Goal: Information Seeking & Learning: Learn about a topic

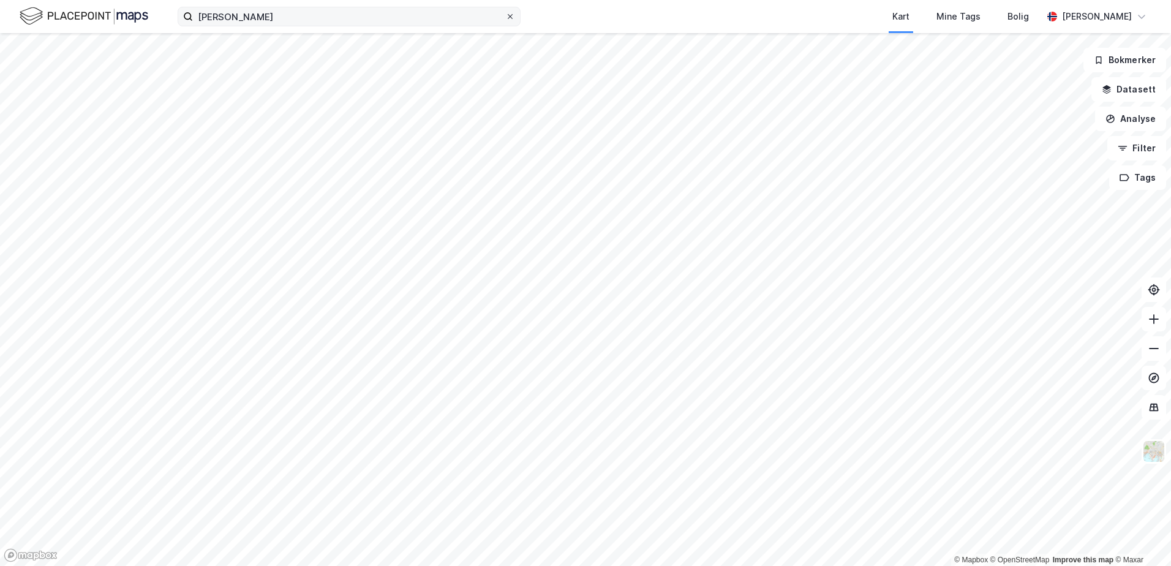
click at [511, 17] on icon at bounding box center [509, 16] width 7 height 7
click at [505, 17] on input "[PERSON_NAME]" at bounding box center [349, 16] width 312 height 18
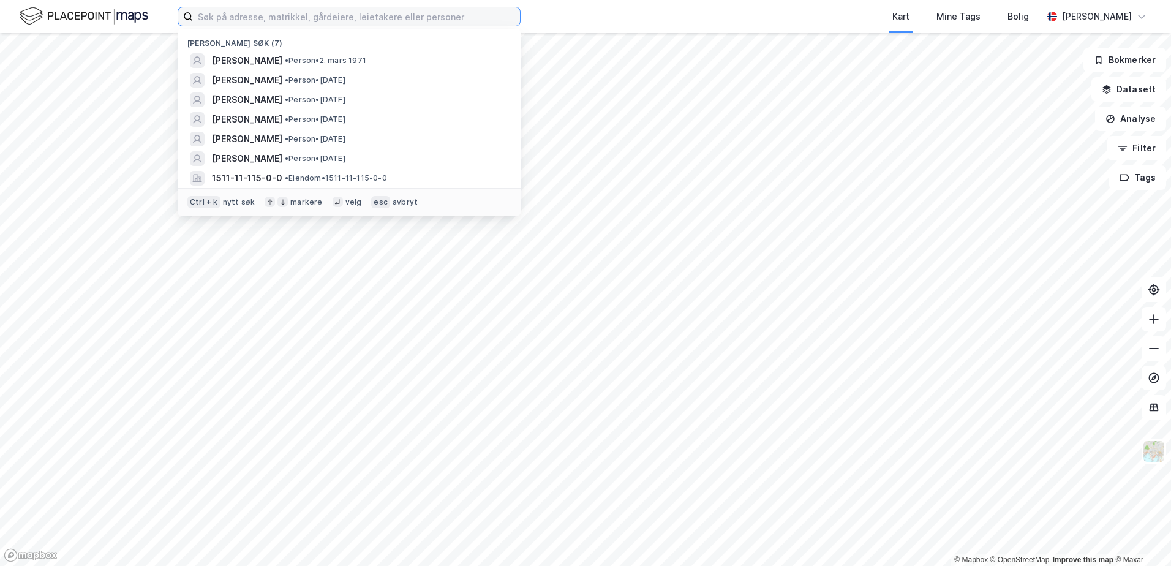
click at [246, 16] on input at bounding box center [356, 16] width 327 height 18
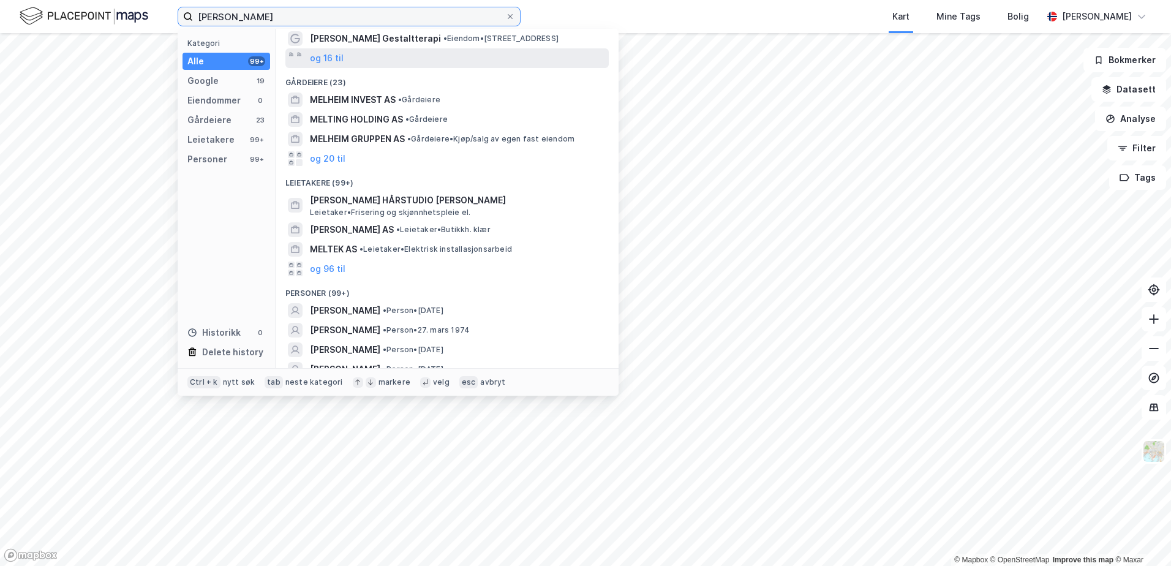
scroll to position [122, 0]
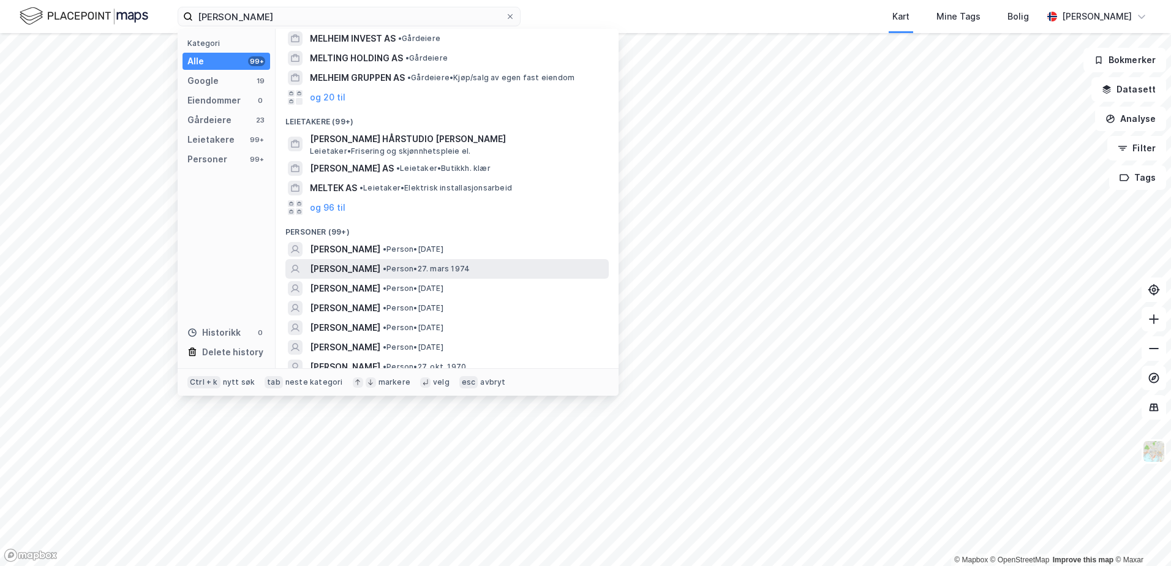
click at [368, 268] on span "[PERSON_NAME]" at bounding box center [345, 268] width 70 height 15
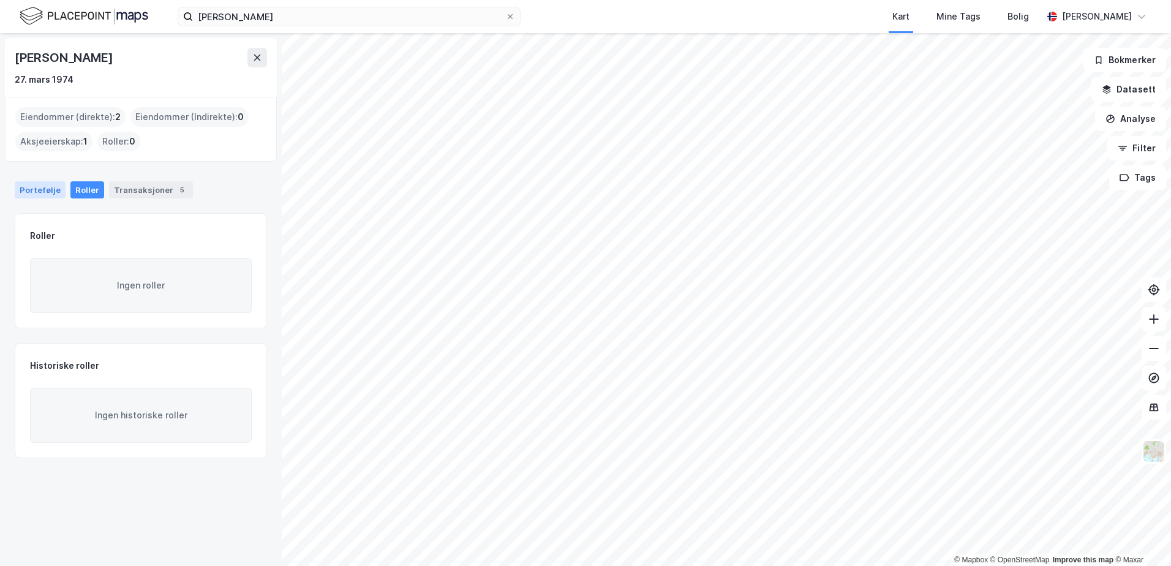
click at [55, 195] on div "Portefølje" at bounding box center [40, 189] width 51 height 17
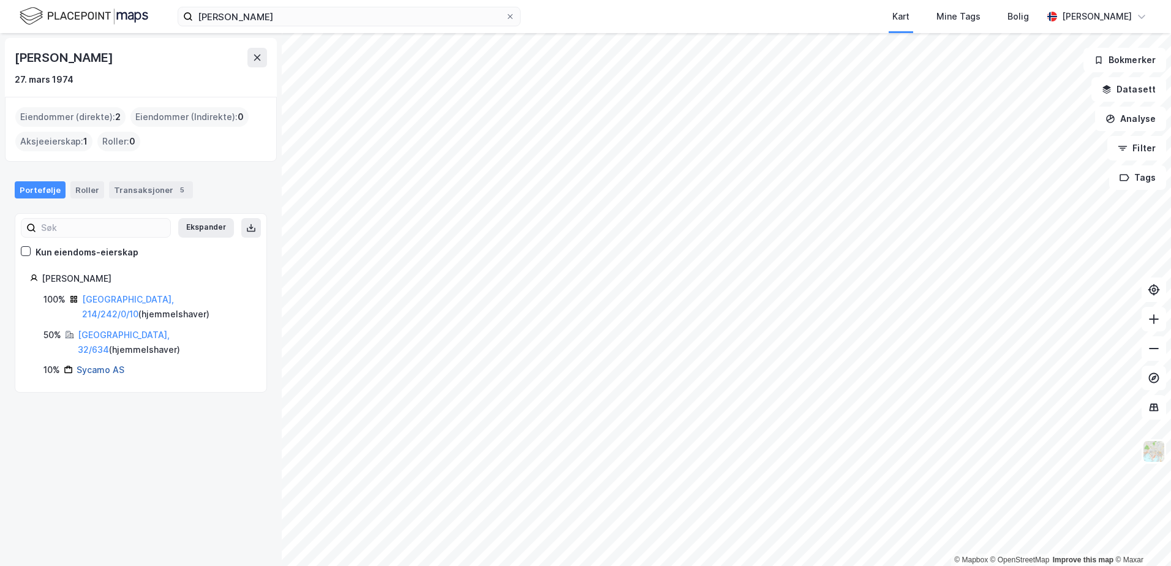
click at [93, 364] on link "Sycamo AS" at bounding box center [101, 369] width 48 height 10
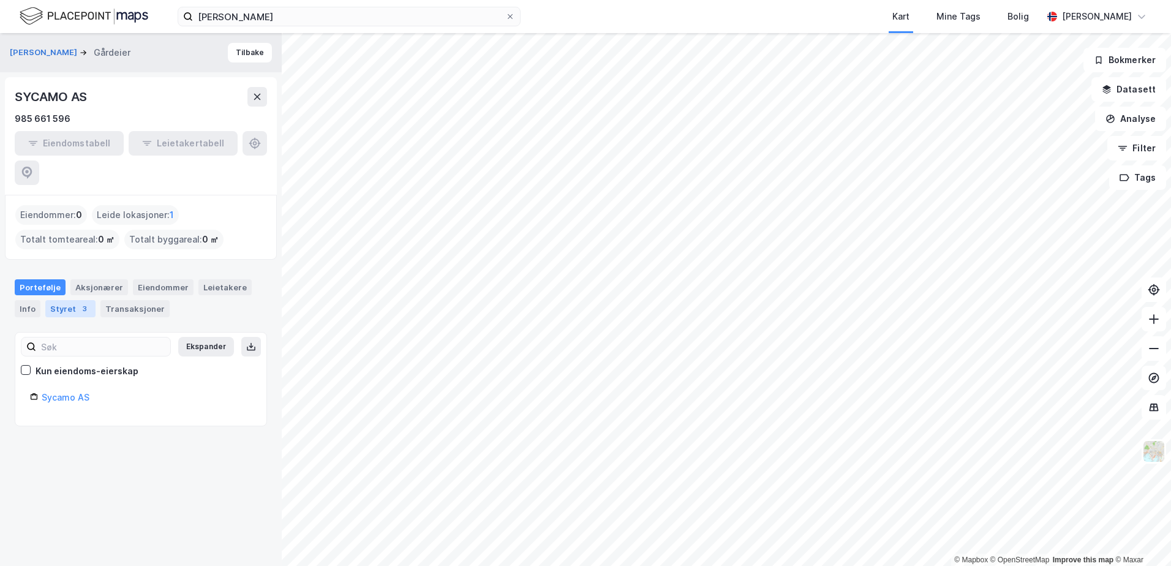
click at [62, 300] on div "Styret 3" at bounding box center [70, 308] width 50 height 17
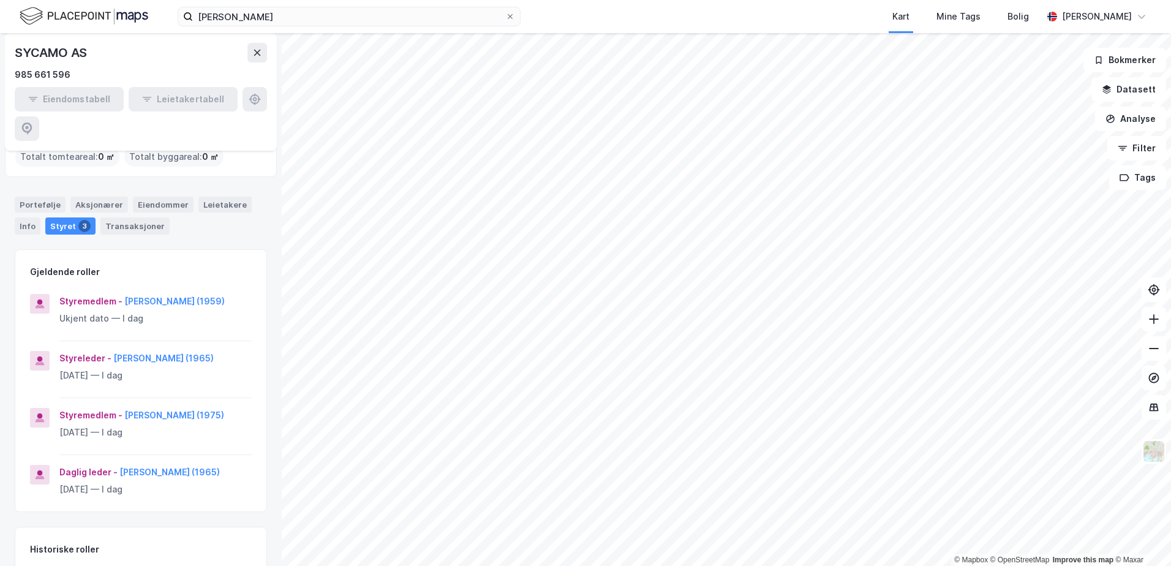
scroll to position [61, 0]
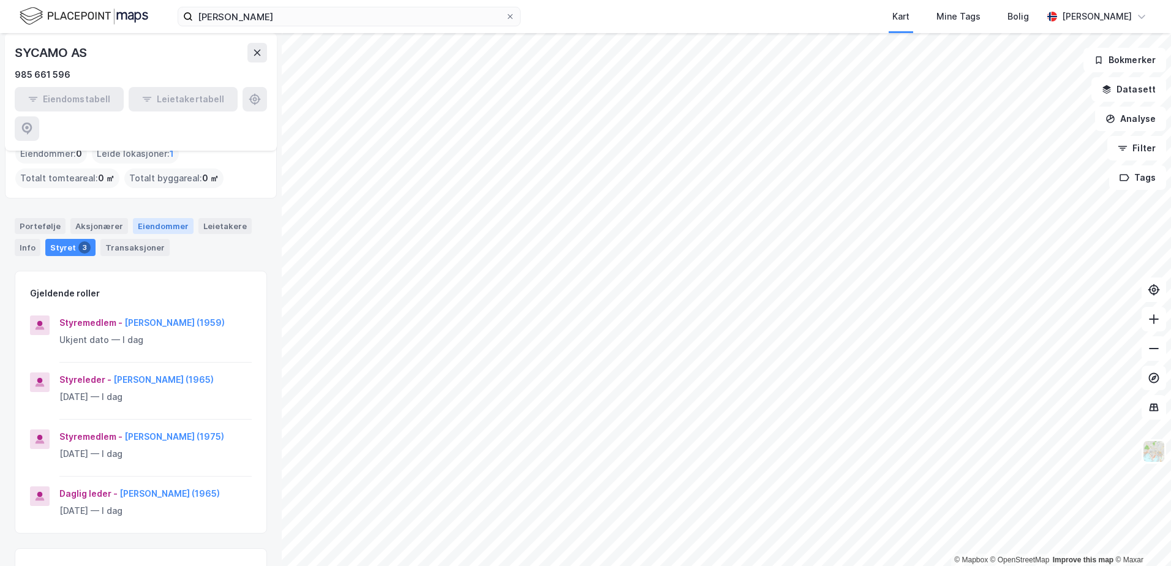
click at [167, 218] on div "Eiendommer" at bounding box center [163, 226] width 61 height 16
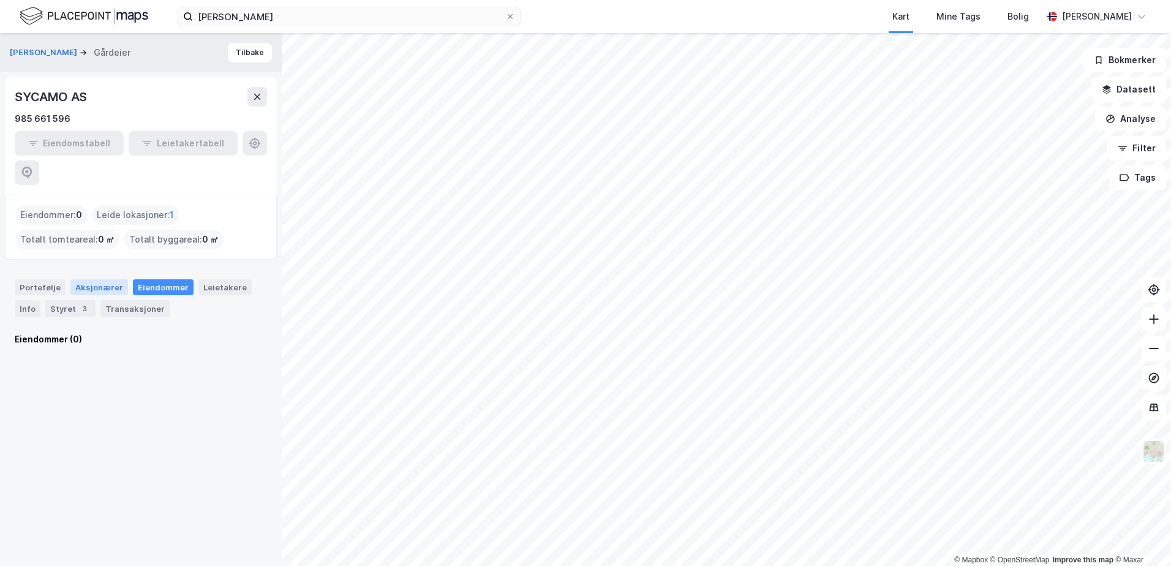
click at [88, 279] on div "Aksjonærer" at bounding box center [99, 287] width 58 height 16
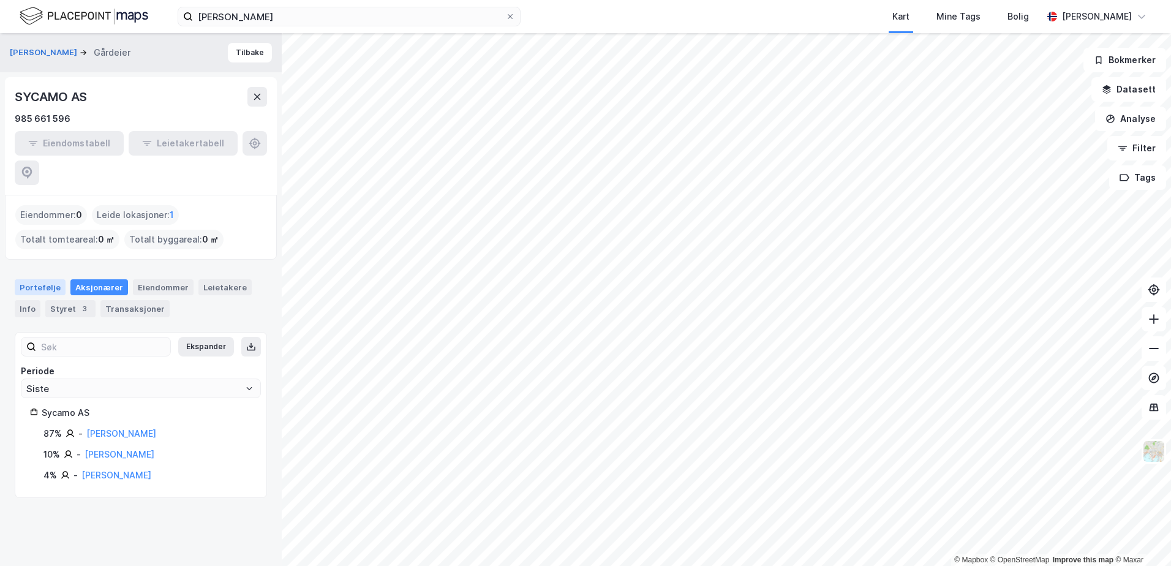
click at [57, 279] on div "Portefølje" at bounding box center [40, 287] width 51 height 16
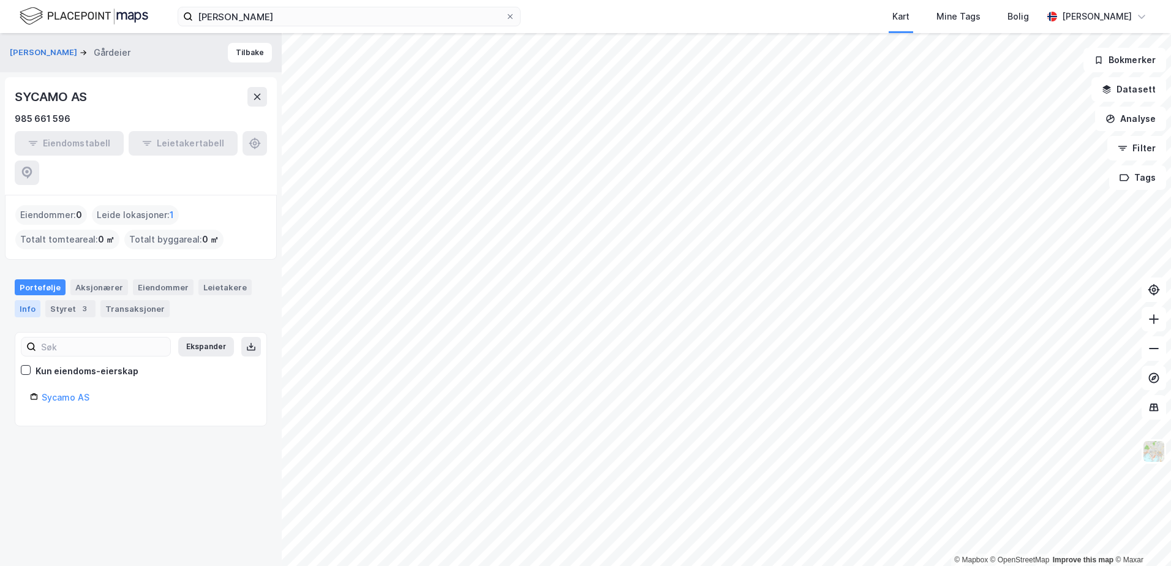
click at [32, 300] on div "Info" at bounding box center [28, 308] width 26 height 17
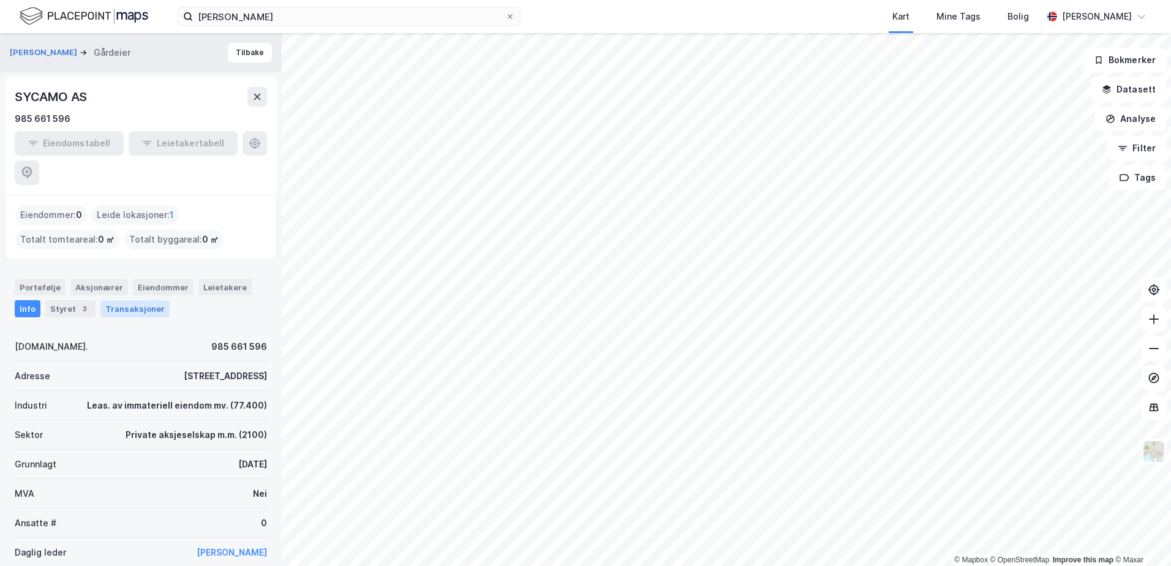
click at [130, 300] on div "Transaksjoner" at bounding box center [134, 308] width 69 height 17
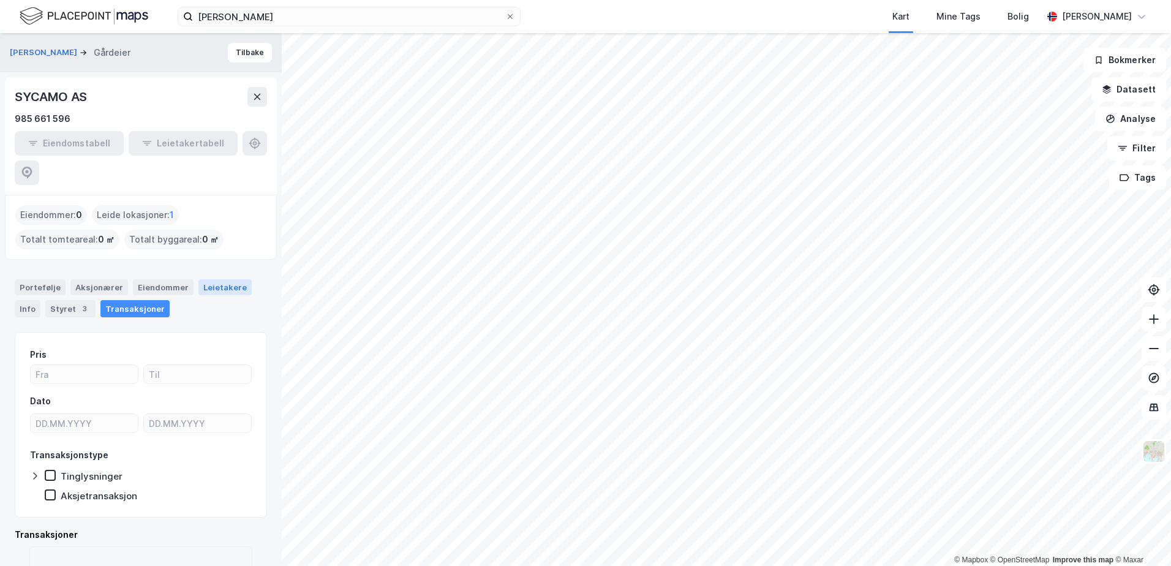
drag, startPoint x: 241, startPoint y: 255, endPoint x: 231, endPoint y: 255, distance: 9.2
click at [237, 279] on div "Portefølje Aksjonærer Eiendommer Leietakere Info Styret 3 Transaksjoner" at bounding box center [141, 298] width 252 height 38
click at [229, 279] on div "Leietakere" at bounding box center [224, 287] width 53 height 16
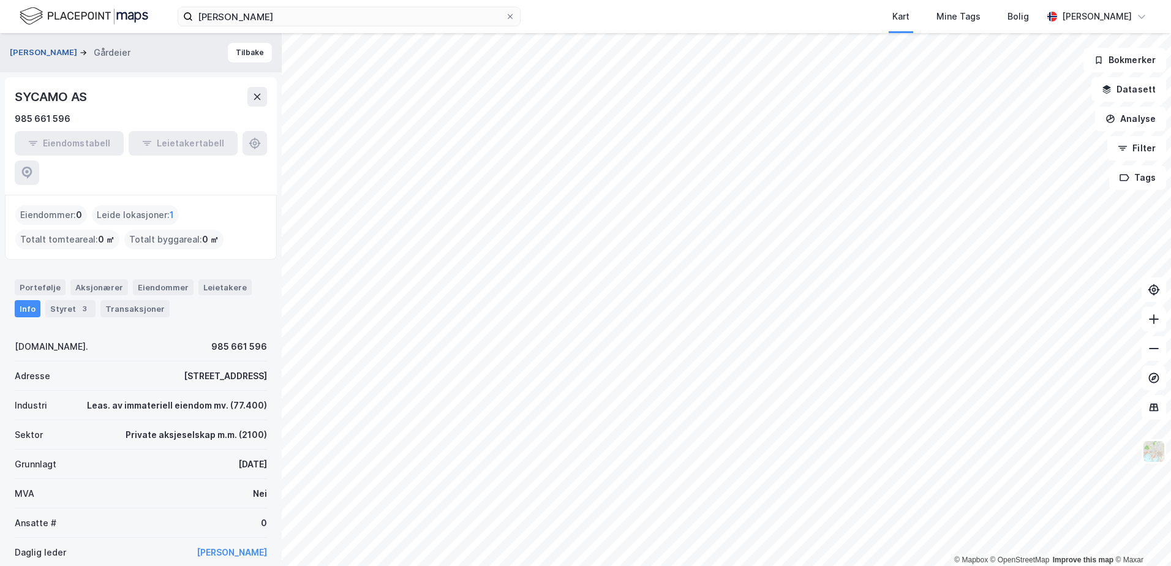
click at [60, 51] on button "[PERSON_NAME]" at bounding box center [45, 53] width 70 height 12
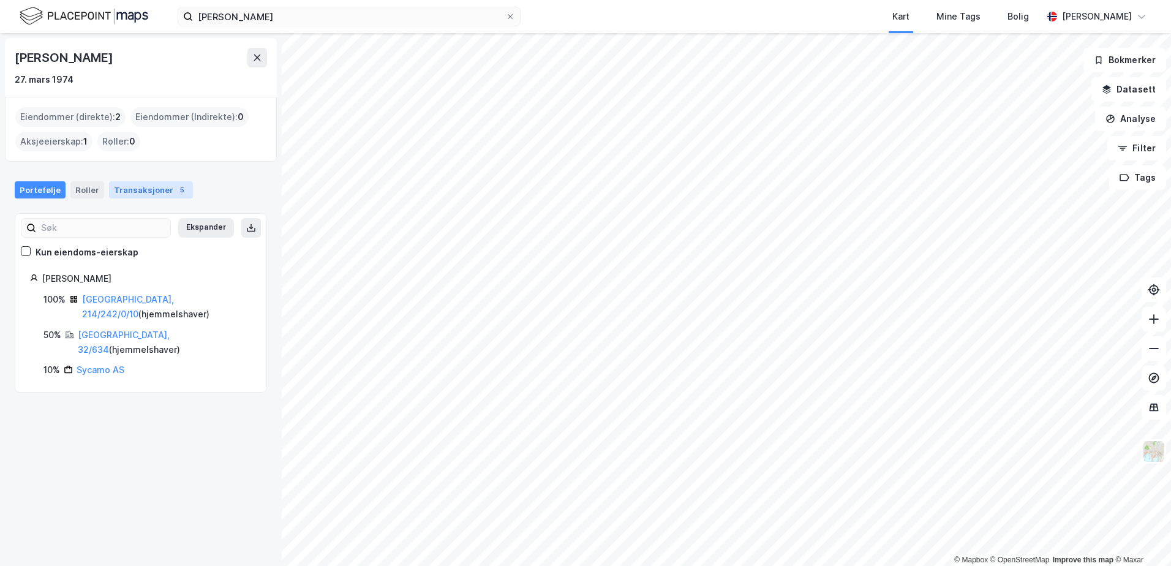
click at [155, 193] on div "Transaksjoner 5" at bounding box center [151, 189] width 84 height 17
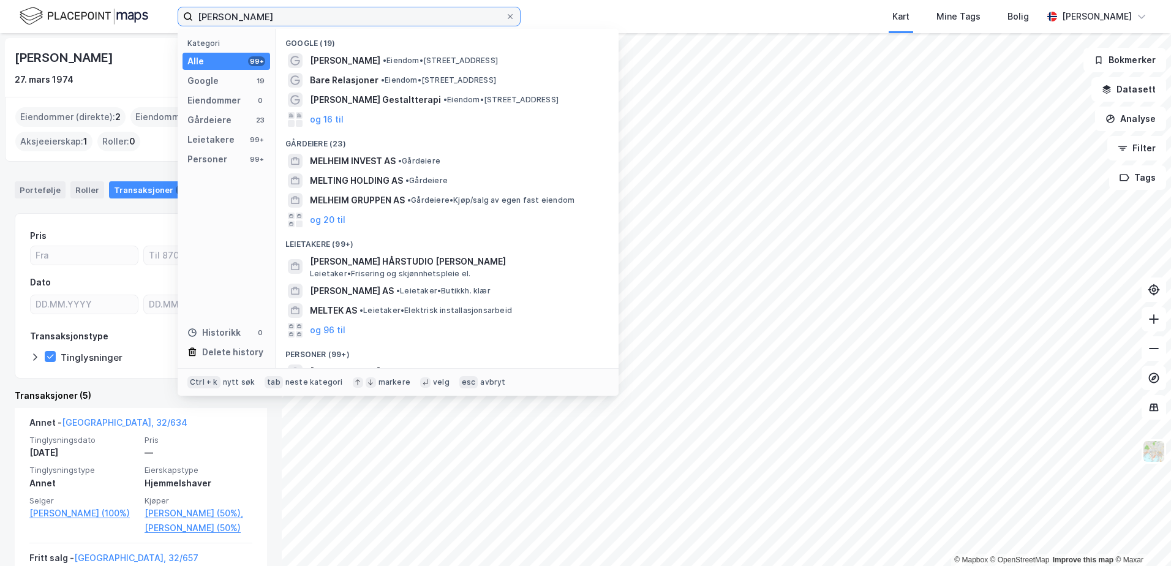
drag, startPoint x: 281, startPoint y: 20, endPoint x: 105, endPoint y: 18, distance: 176.4
click at [105, 18] on div "[PERSON_NAME] Kategori Alle 99+ Google 19 Eiendommer 0 Gårdeiere 23 Leietakere …" at bounding box center [585, 16] width 1171 height 33
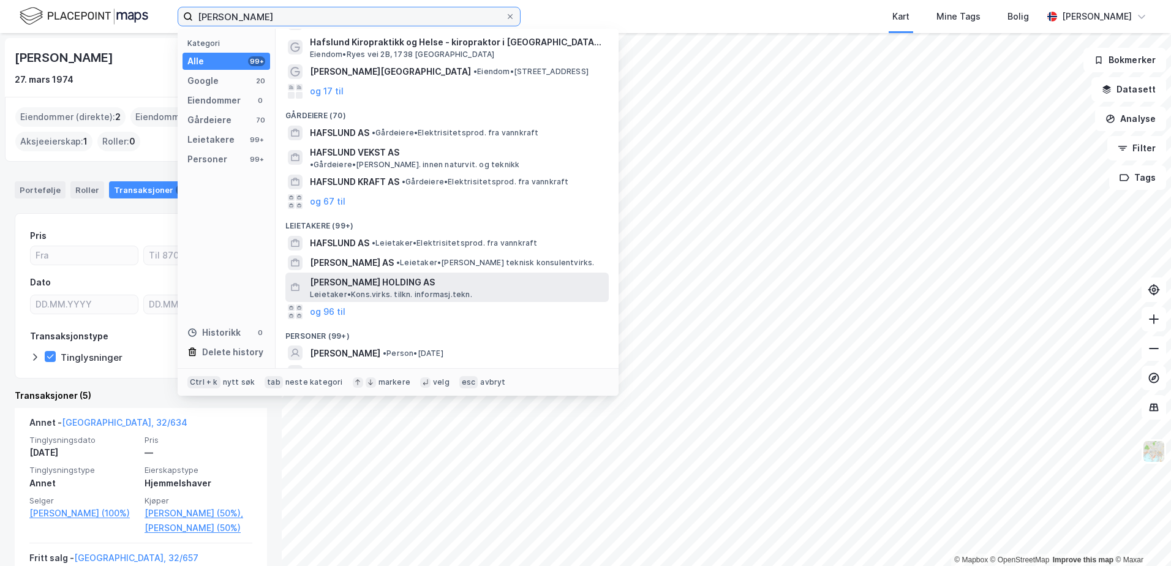
scroll to position [184, 0]
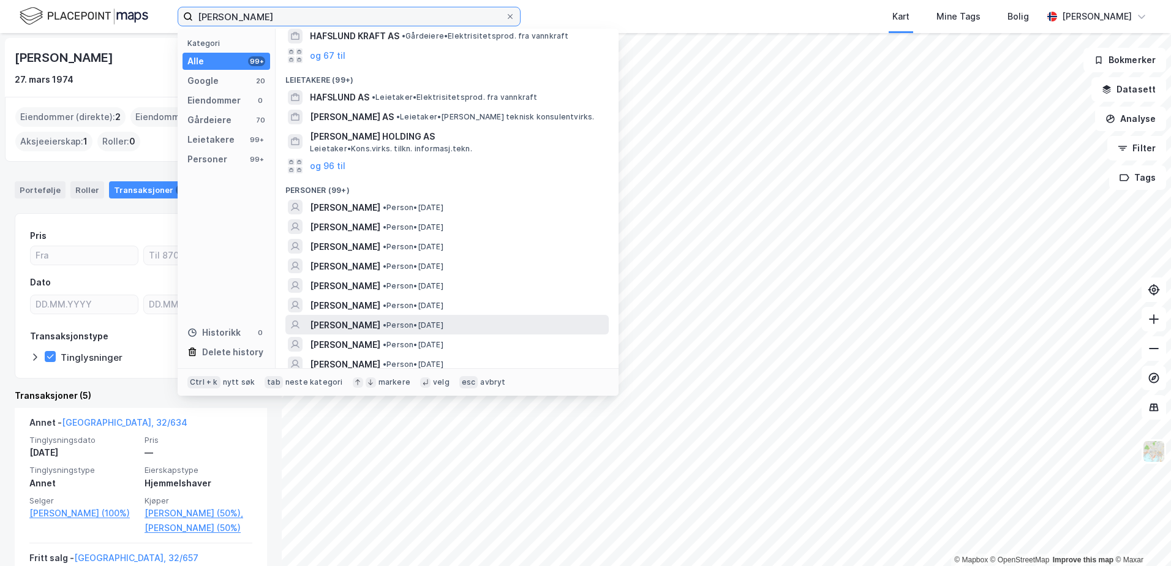
type input "[PERSON_NAME]"
click at [352, 318] on span "[PERSON_NAME]" at bounding box center [345, 325] width 70 height 15
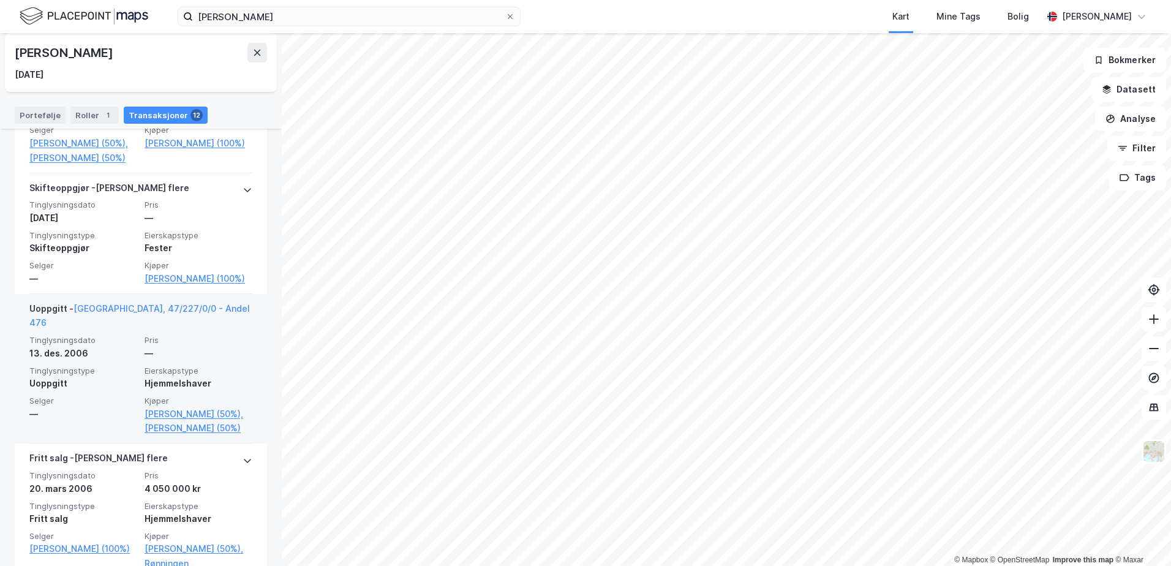
scroll to position [1235, 0]
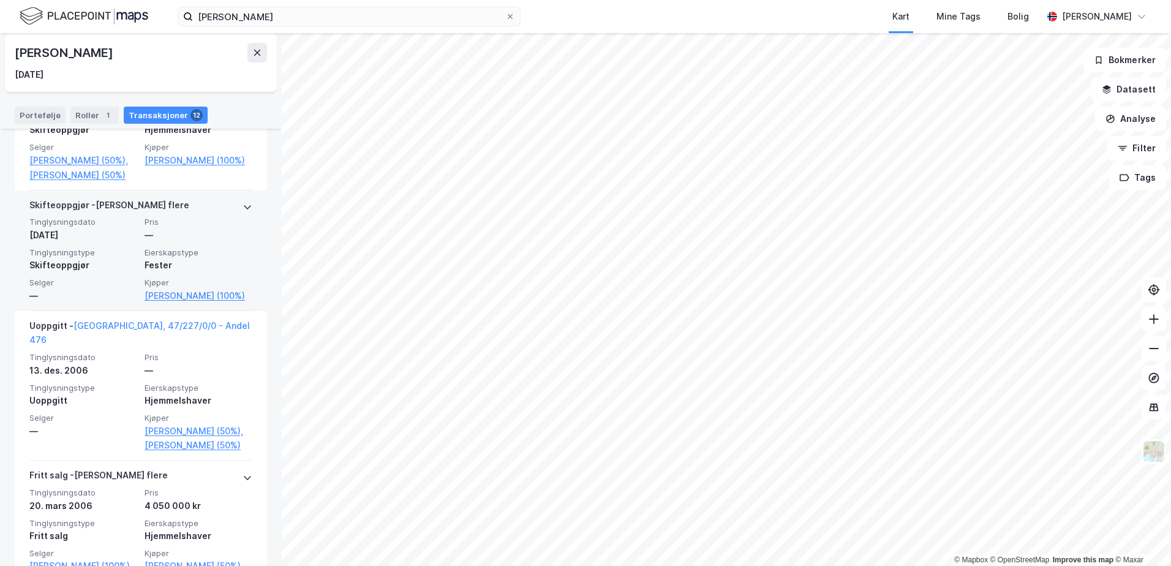
click at [242, 212] on icon at bounding box center [247, 207] width 10 height 10
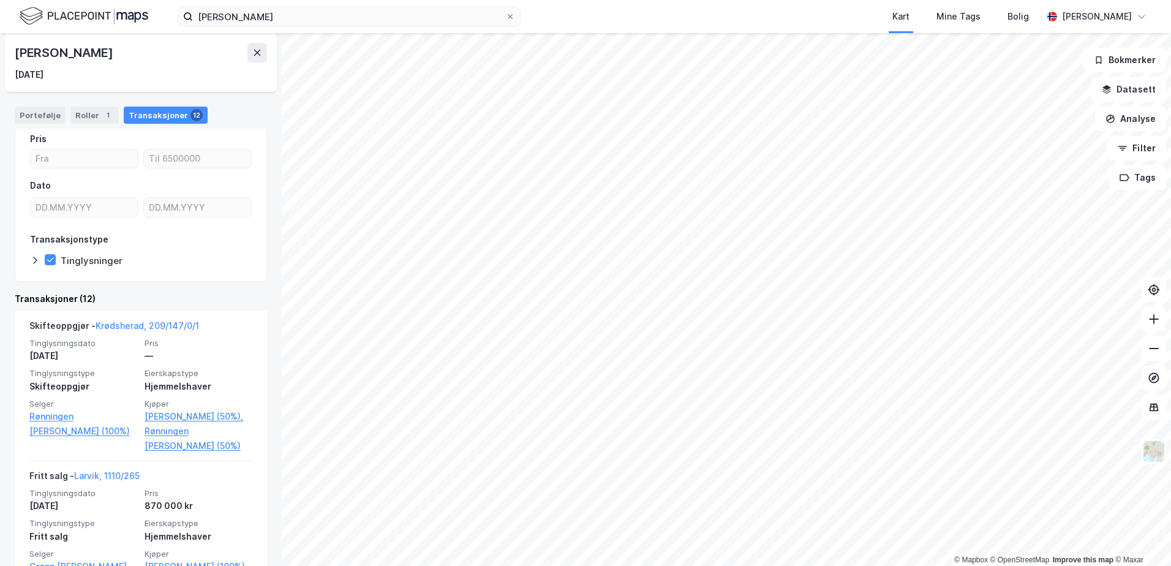
scroll to position [72, 0]
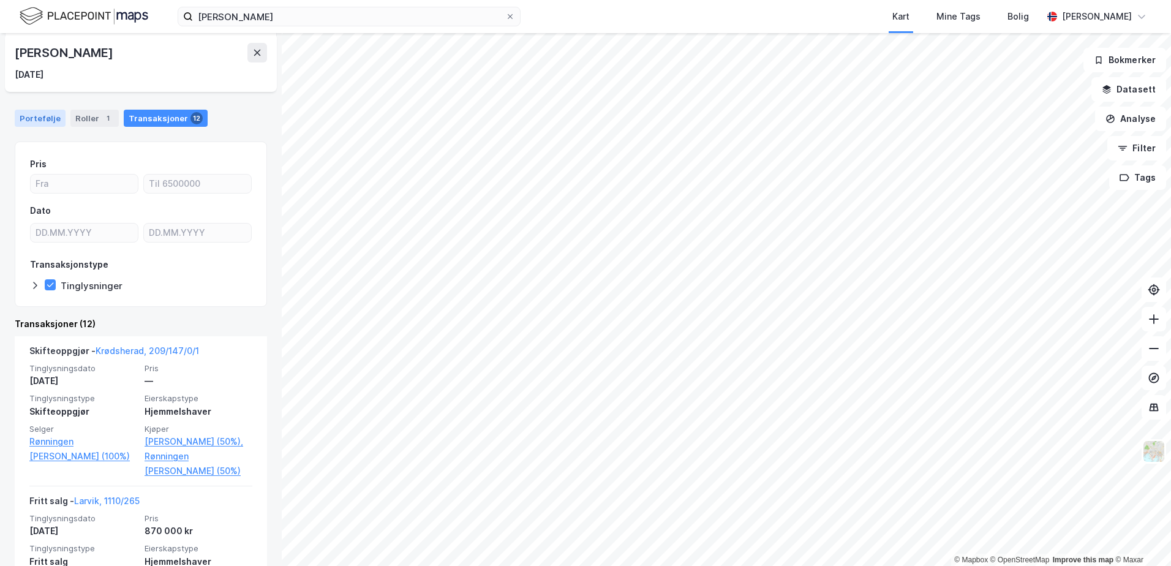
click at [41, 115] on div "Portefølje" at bounding box center [40, 118] width 51 height 17
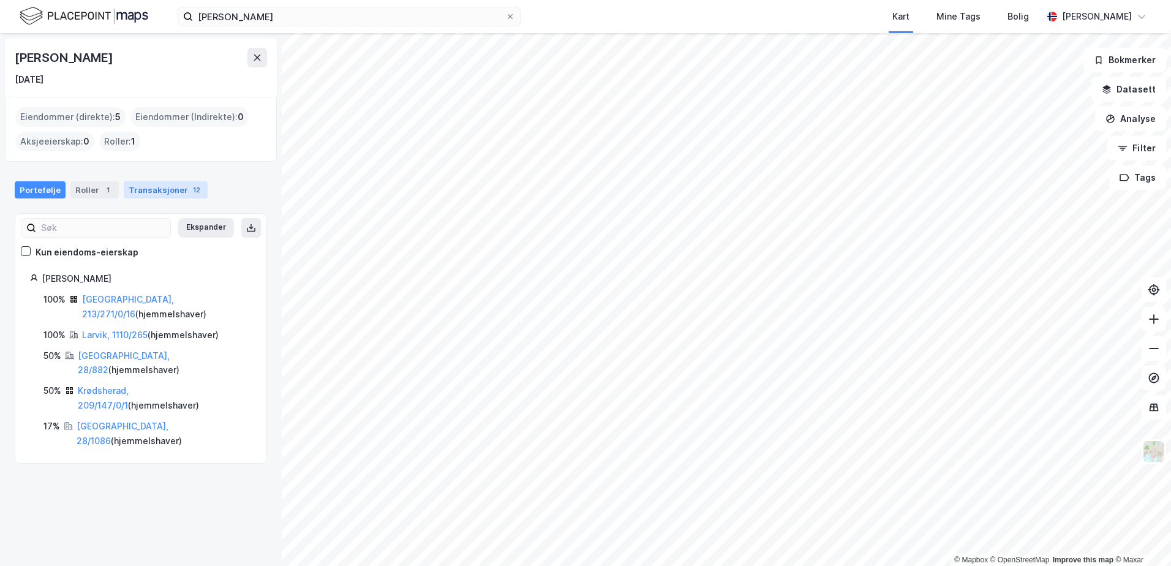
click at [158, 186] on div "Transaksjoner 12" at bounding box center [166, 189] width 84 height 17
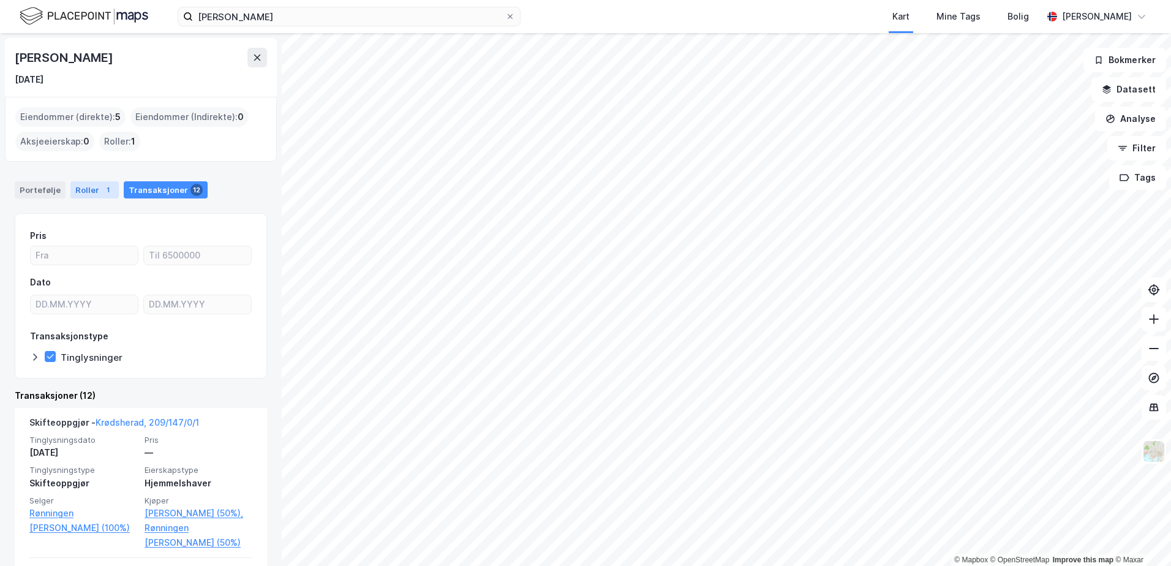
click at [85, 186] on div "Roller 1" at bounding box center [94, 189] width 48 height 17
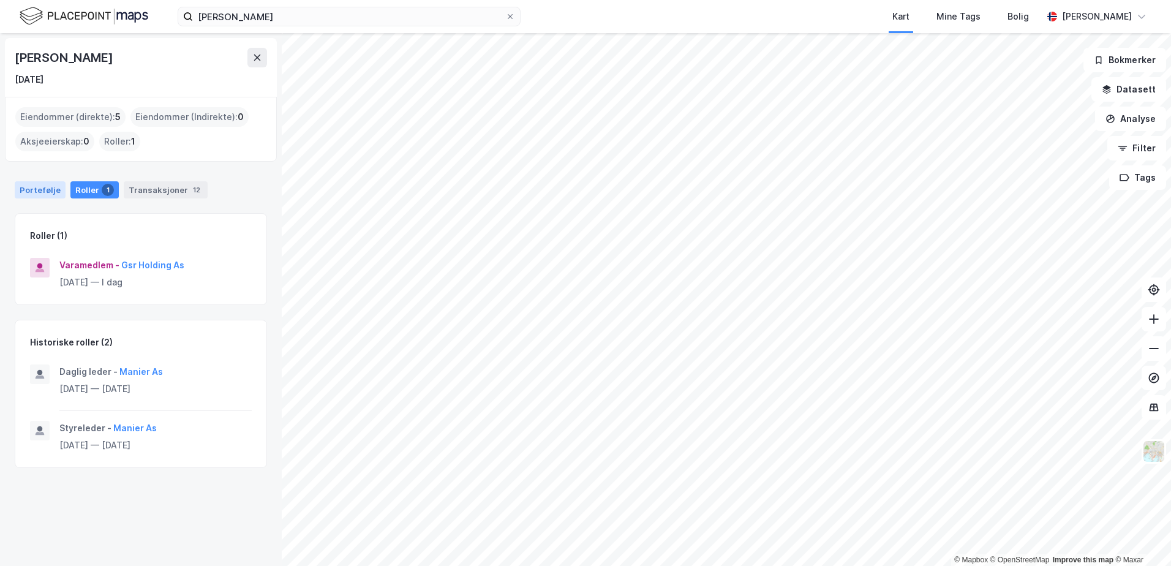
click at [26, 186] on div "Portefølje" at bounding box center [40, 189] width 51 height 17
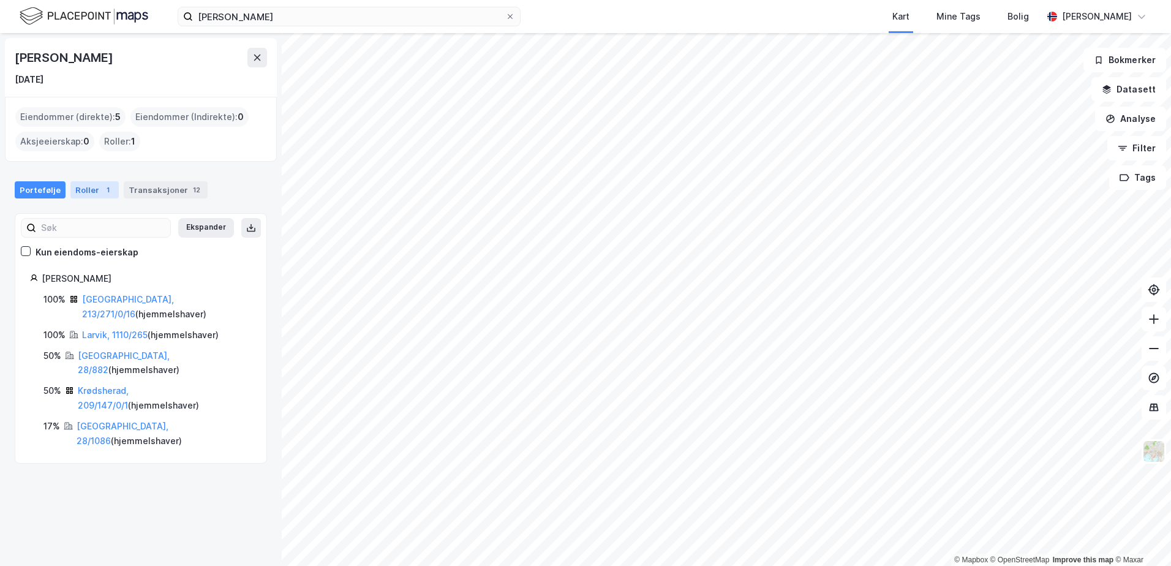
click at [88, 187] on div "Roller 1" at bounding box center [94, 189] width 48 height 17
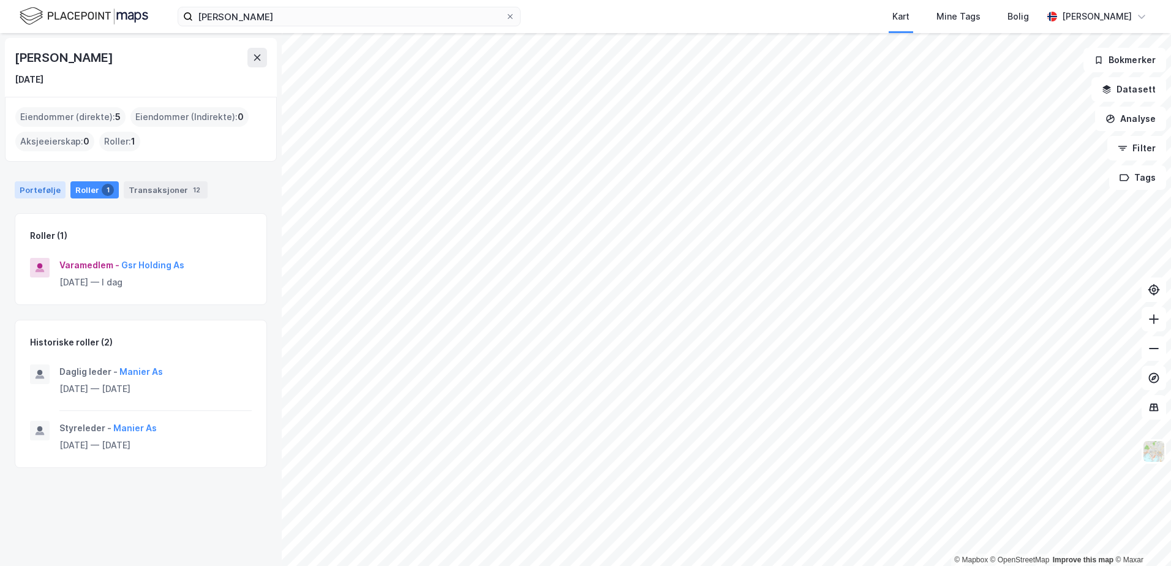
click at [32, 189] on div "Portefølje" at bounding box center [40, 189] width 51 height 17
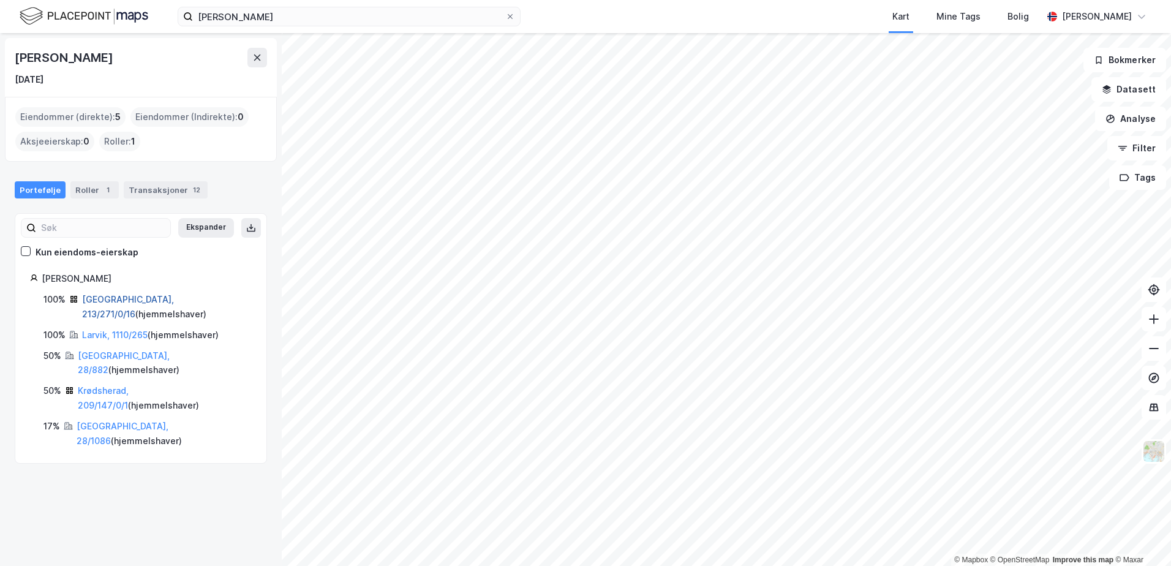
click at [120, 299] on link "[GEOGRAPHIC_DATA], 213/271/0/16" at bounding box center [128, 306] width 92 height 25
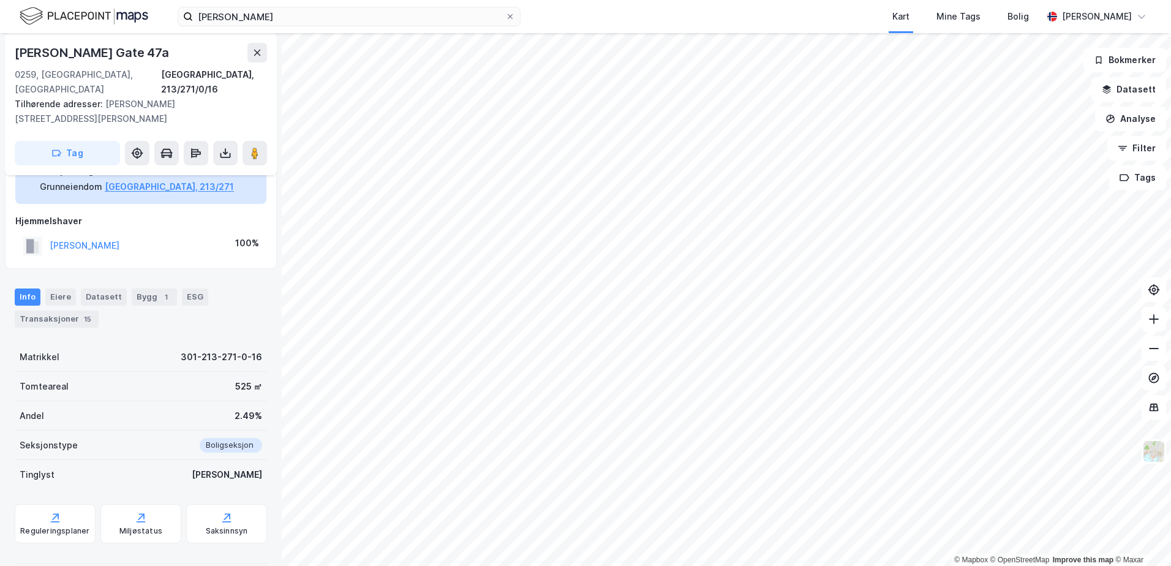
scroll to position [78, 0]
click at [220, 509] on icon at bounding box center [226, 515] width 12 height 12
click at [253, 52] on icon at bounding box center [257, 53] width 10 height 10
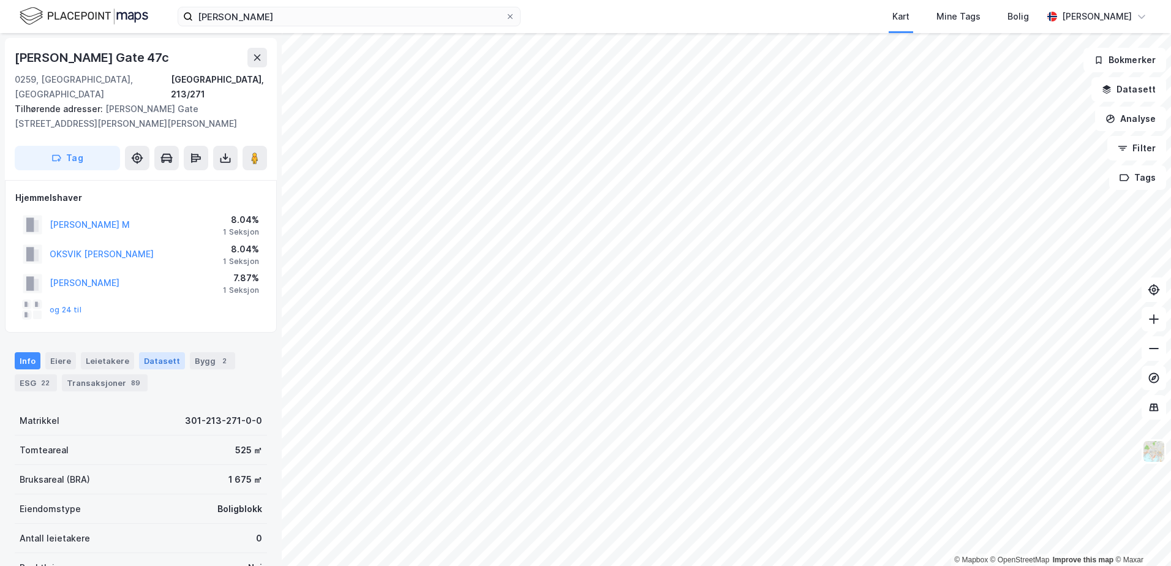
click at [170, 352] on div "Datasett" at bounding box center [162, 360] width 46 height 17
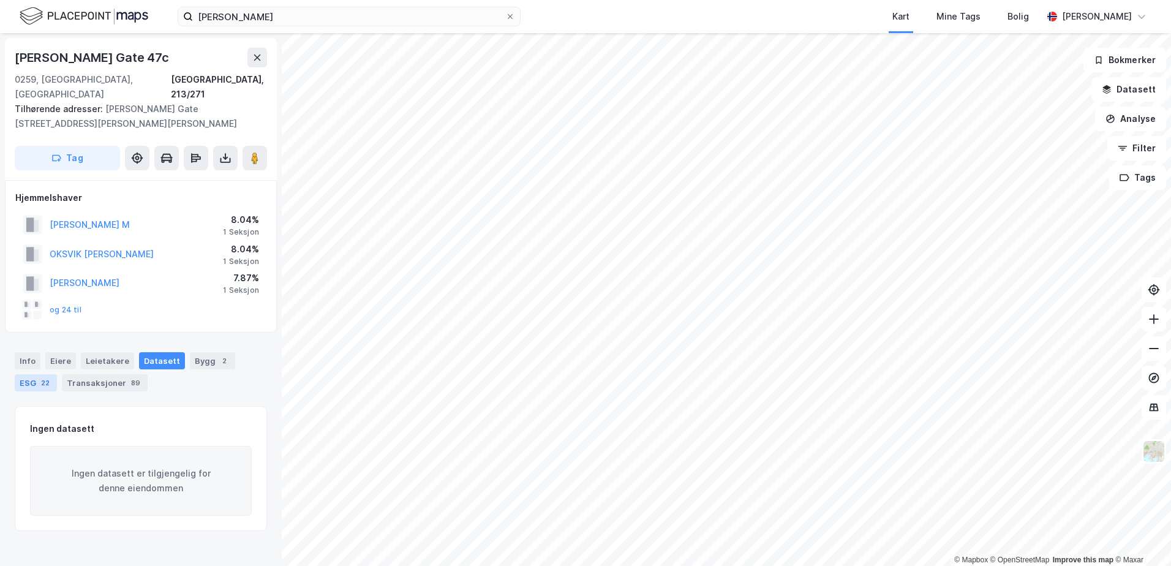
click at [31, 374] on div "ESG 22" at bounding box center [36, 382] width 42 height 17
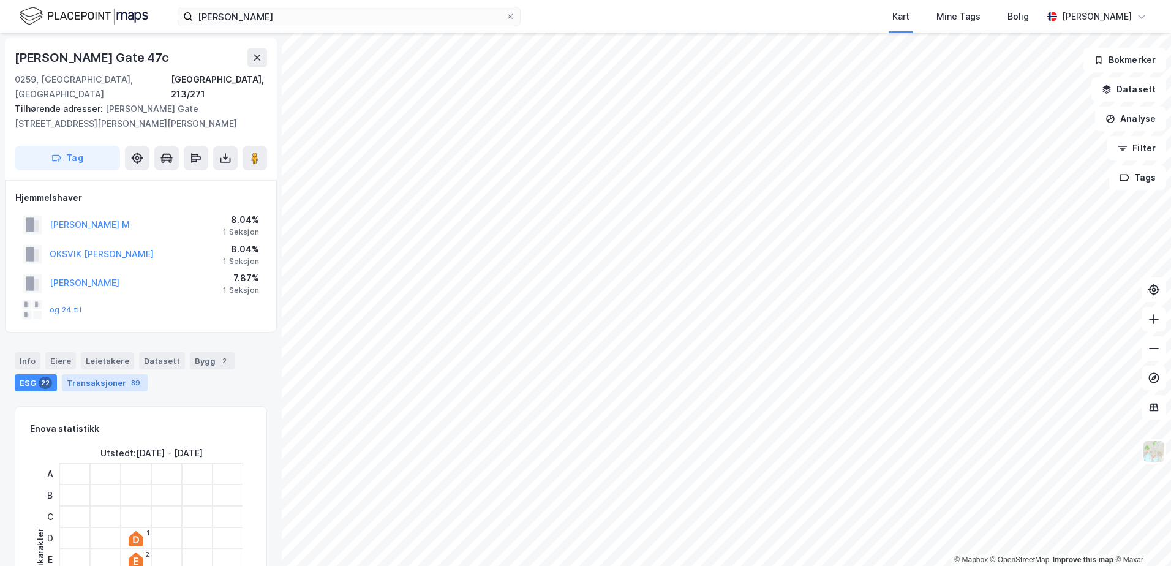
click at [115, 374] on div "Transaksjoner 89" at bounding box center [105, 382] width 86 height 17
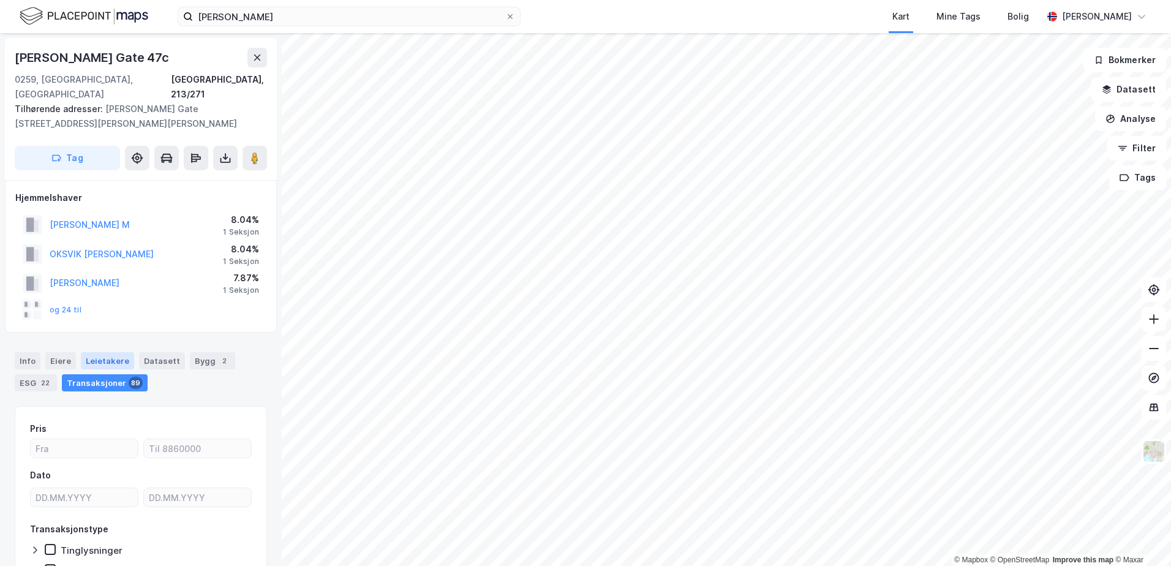
click at [111, 352] on div "Leietakere" at bounding box center [107, 360] width 53 height 17
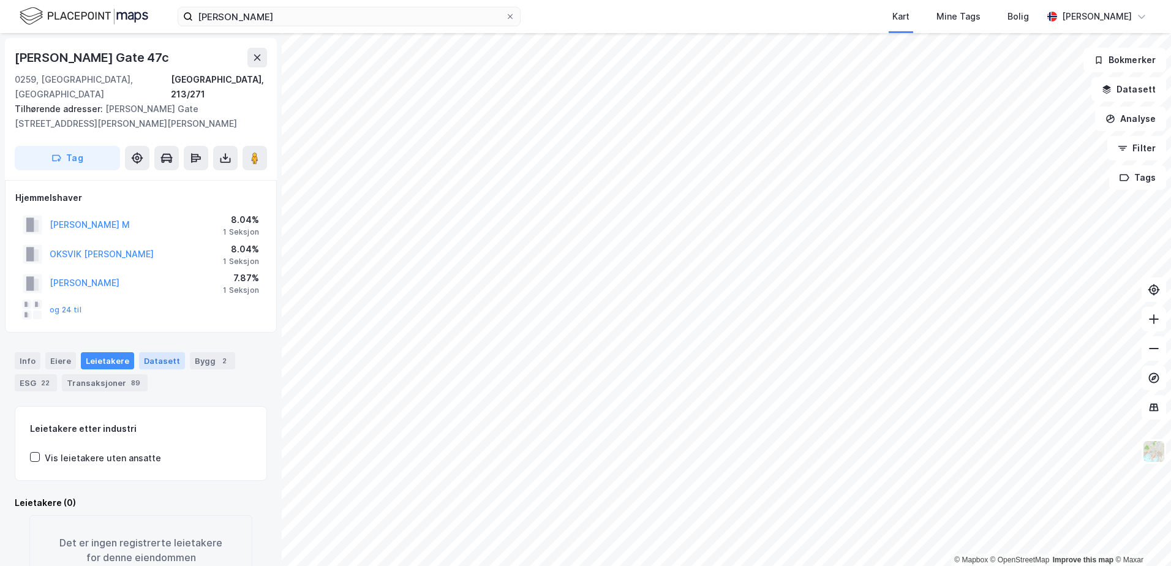
click at [154, 352] on div "Datasett" at bounding box center [162, 360] width 46 height 17
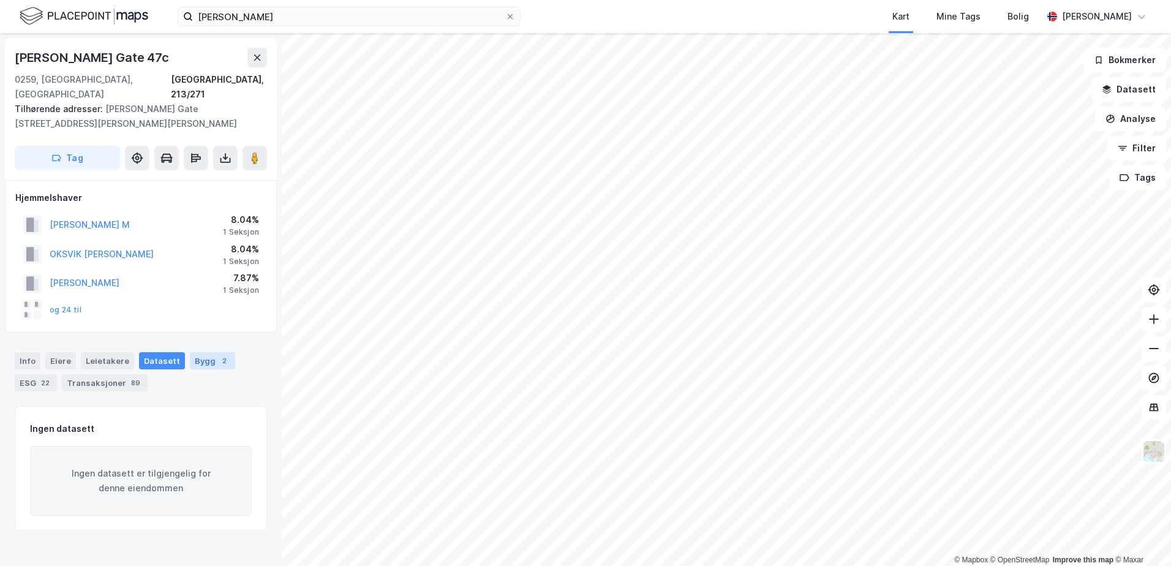
click at [206, 352] on div "Bygg 2" at bounding box center [212, 360] width 45 height 17
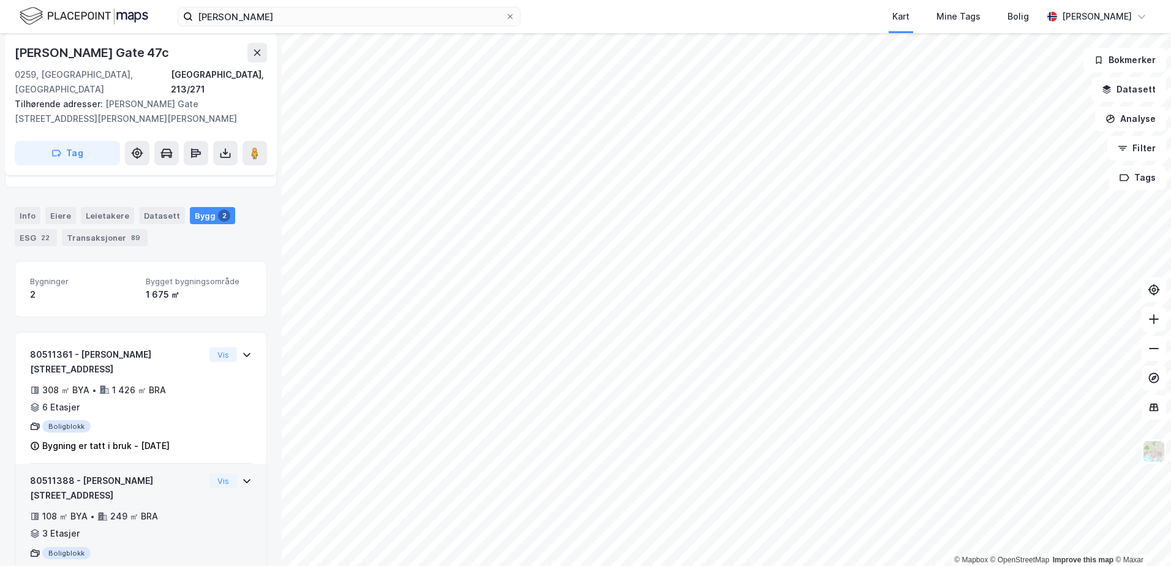
scroll to position [84, 0]
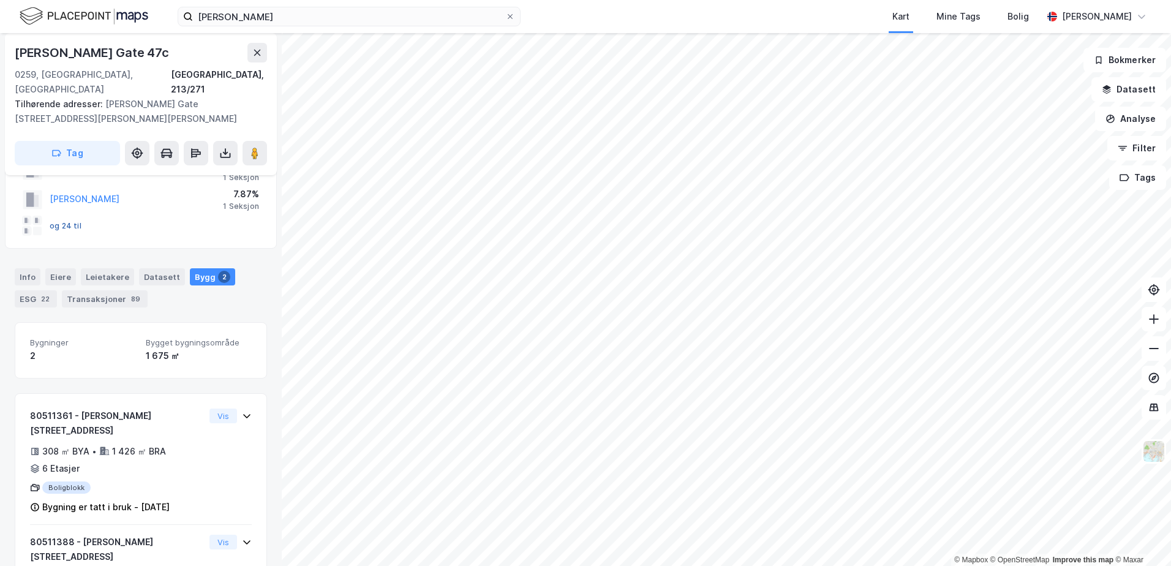
click at [0, 0] on button "og 24 til" at bounding box center [0, 0] width 0 height 0
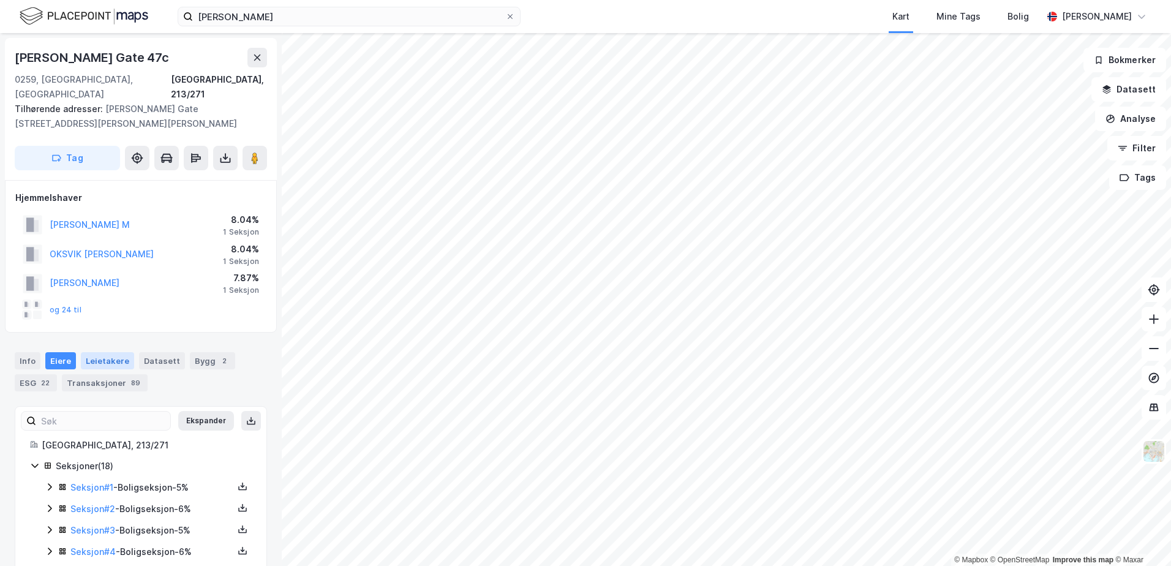
click at [105, 352] on div "Leietakere" at bounding box center [107, 360] width 53 height 17
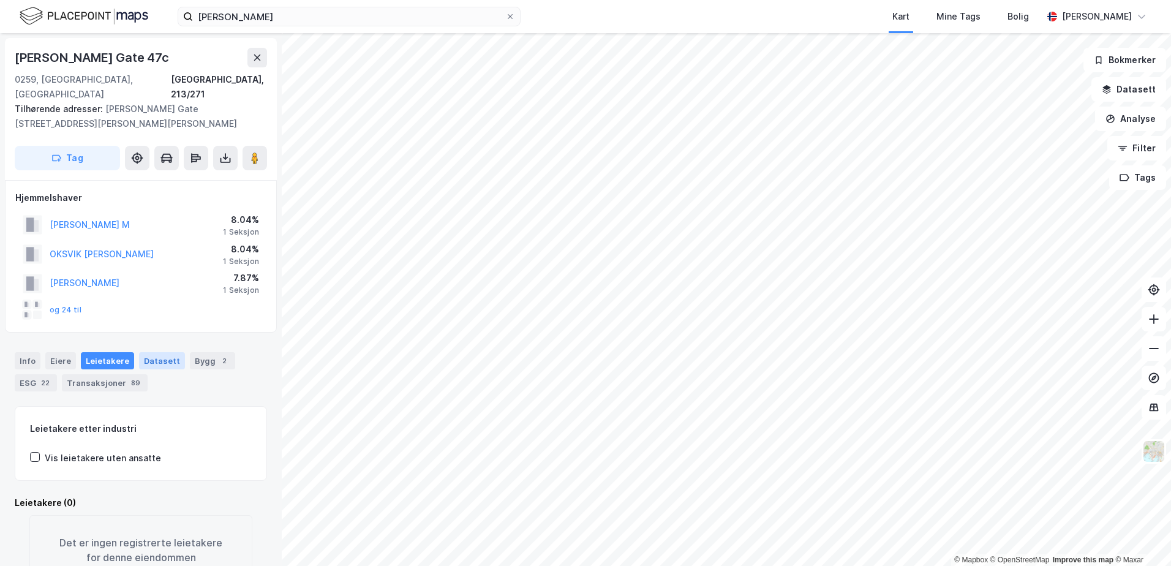
click at [161, 352] on div "Datasett" at bounding box center [162, 360] width 46 height 17
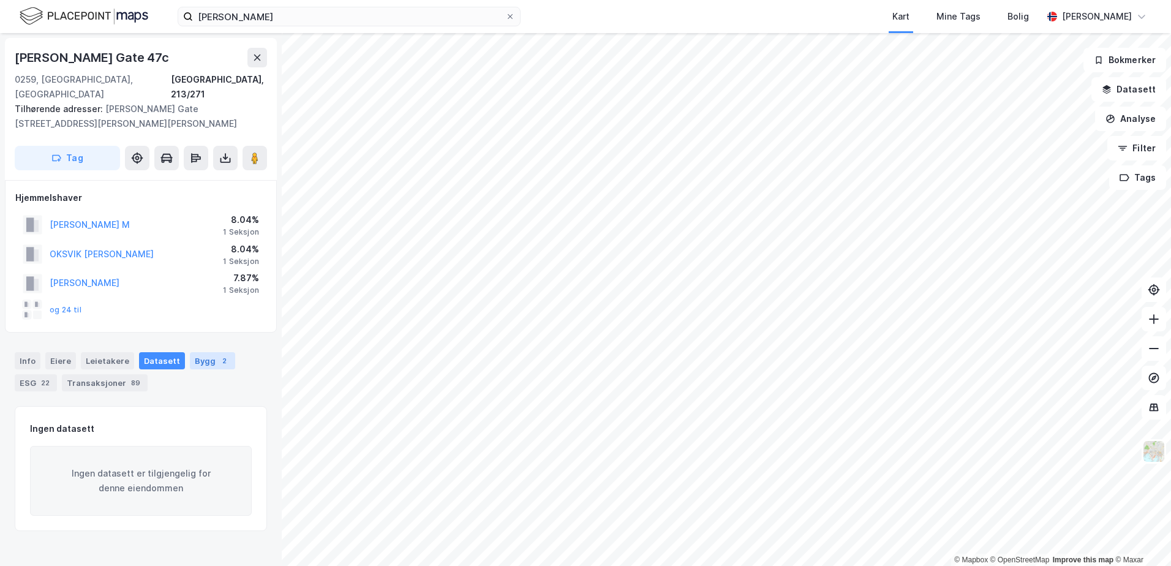
click at [218, 355] on div "2" at bounding box center [224, 361] width 12 height 12
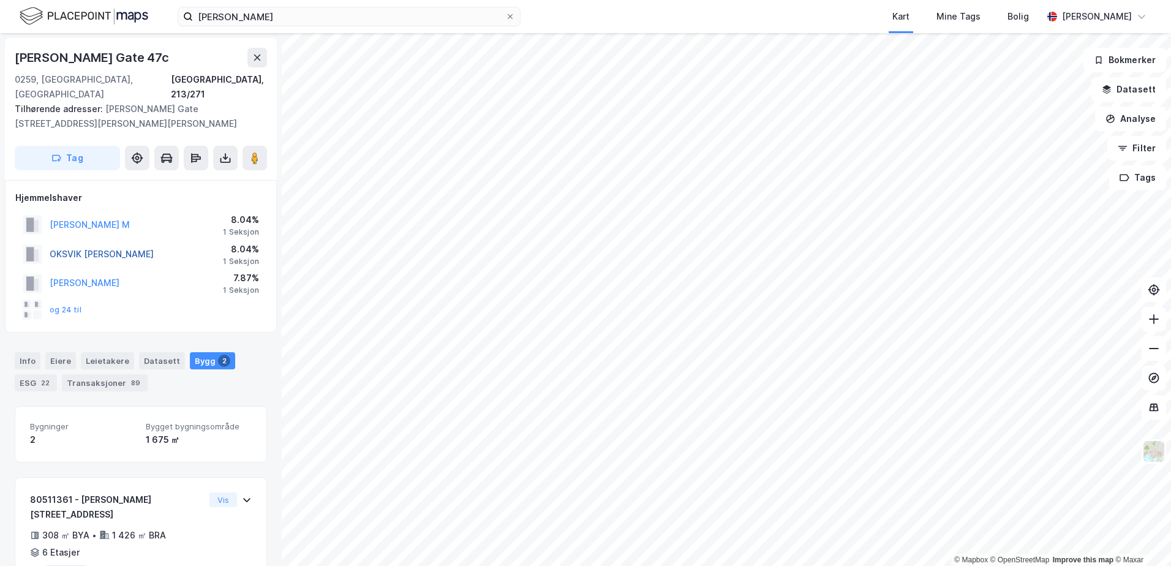
click at [0, 0] on button "OKSVIK [PERSON_NAME]" at bounding box center [0, 0] width 0 height 0
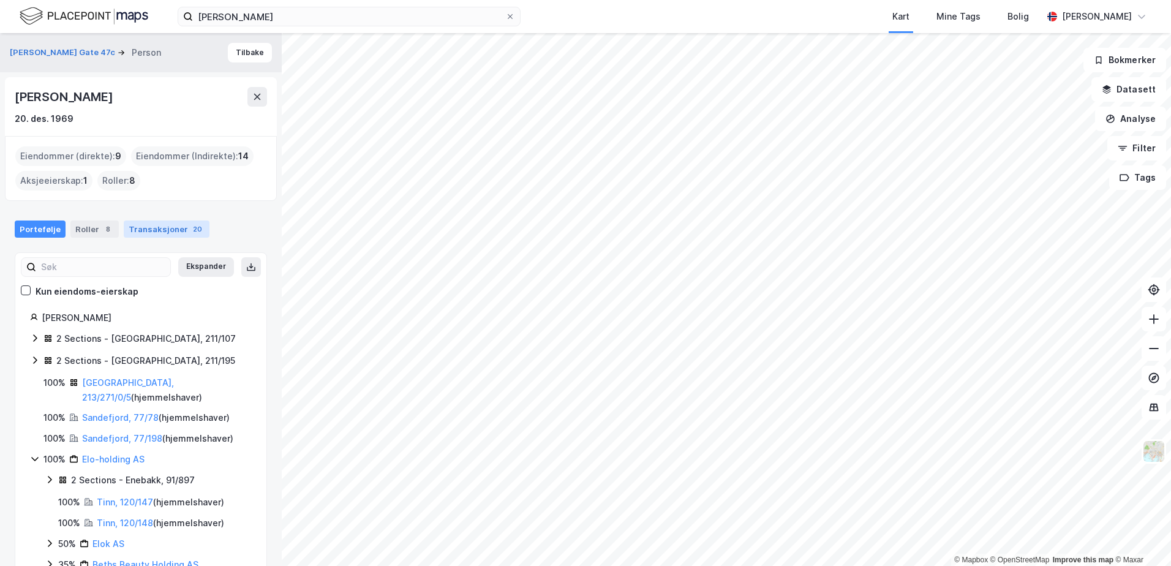
click at [171, 231] on div "Transaksjoner 20" at bounding box center [167, 228] width 86 height 17
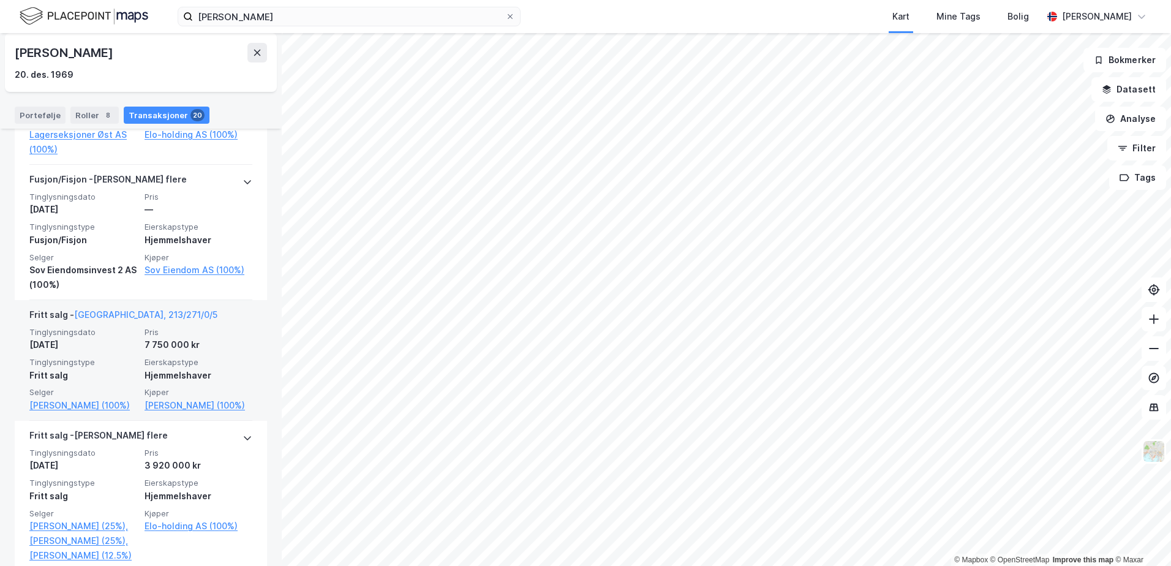
scroll to position [735, 0]
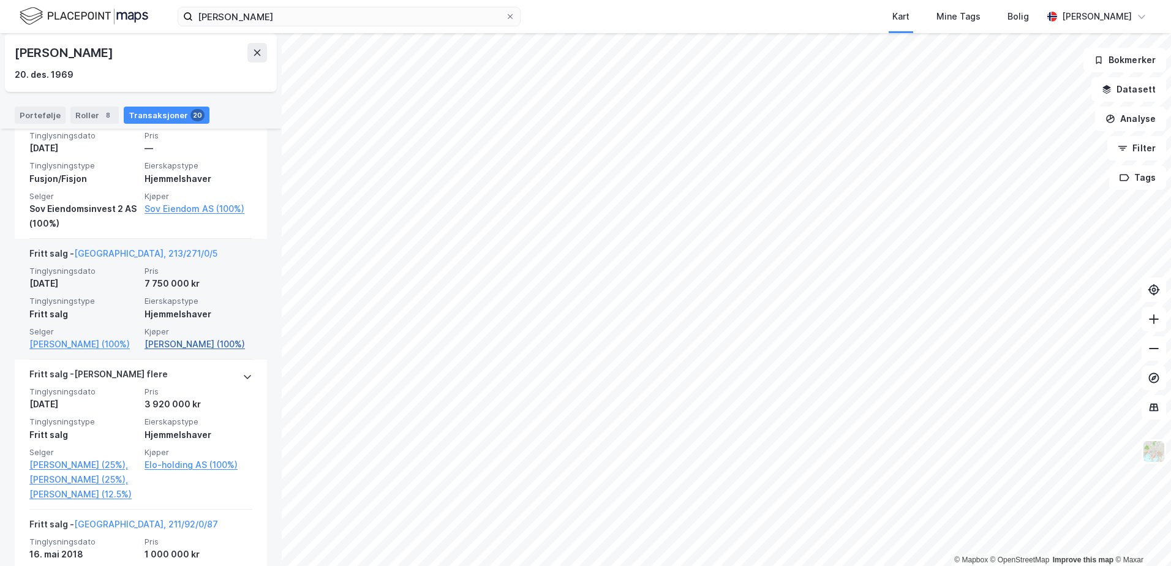
click at [156, 346] on link "[PERSON_NAME] (100%)" at bounding box center [199, 344] width 108 height 15
click at [107, 248] on link "[GEOGRAPHIC_DATA], 213/271/0/5" at bounding box center [145, 253] width 143 height 10
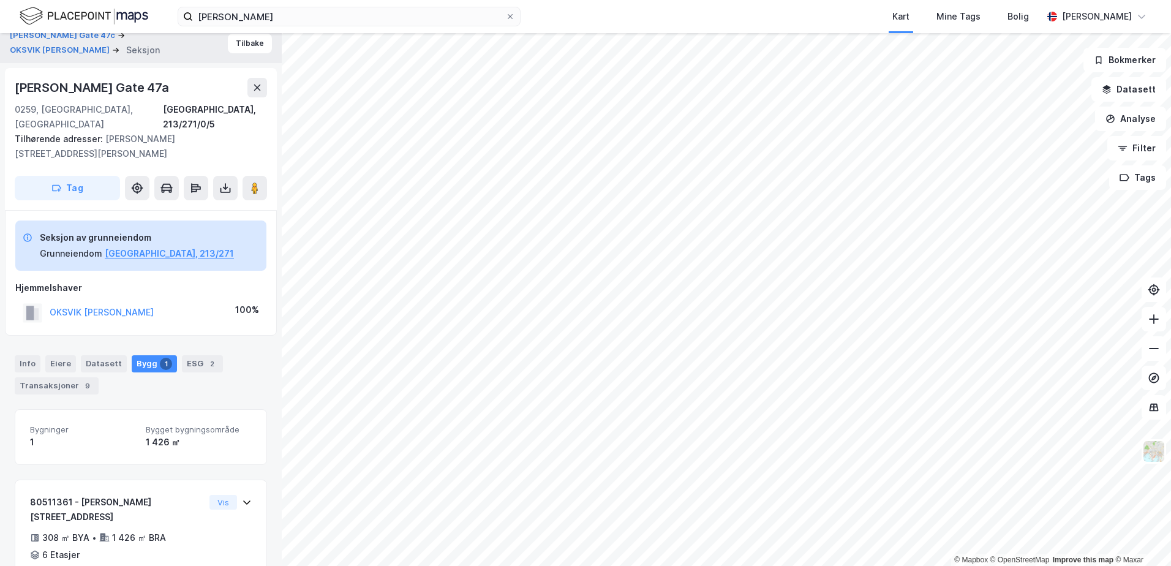
scroll to position [45, 0]
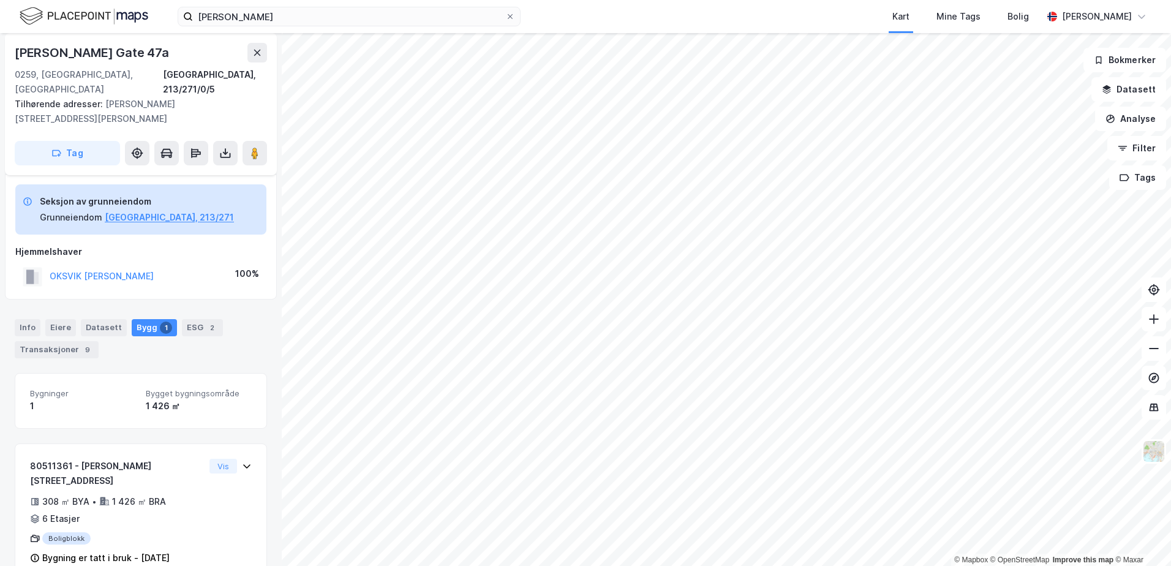
drag, startPoint x: 50, startPoint y: 0, endPoint x: 253, endPoint y: 335, distance: 391.8
click at [253, 335] on div "Info Eiere Datasett Bygg 1 ESG 2 Transaksjoner 9" at bounding box center [141, 338] width 252 height 39
